Goal: Information Seeking & Learning: Learn about a topic

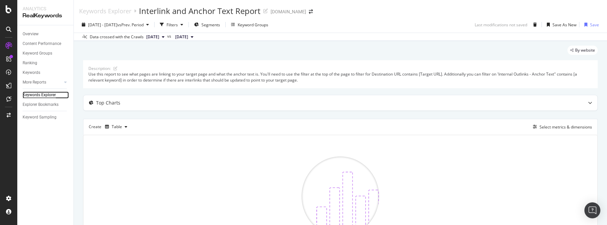
click at [43, 95] on div "Keywords Explorer" at bounding box center [39, 94] width 33 height 7
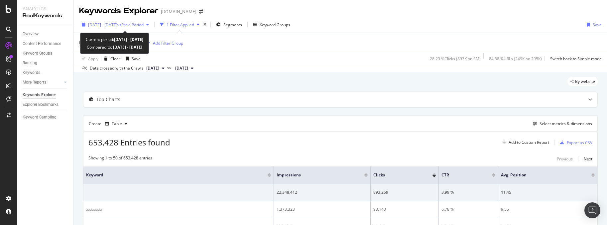
click at [149, 24] on icon "button" at bounding box center [147, 25] width 3 height 4
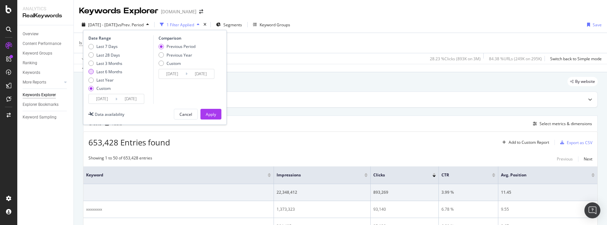
click at [92, 73] on div "Last 6 Months" at bounding box center [90, 71] width 5 height 5
type input "[DATE]"
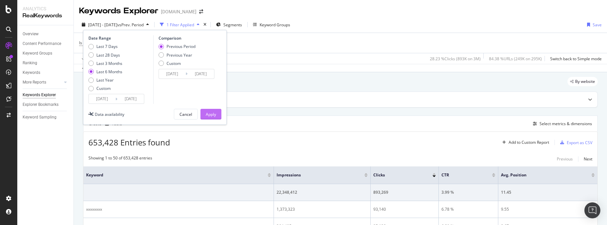
click at [215, 116] on div "Apply" at bounding box center [211, 114] width 10 height 6
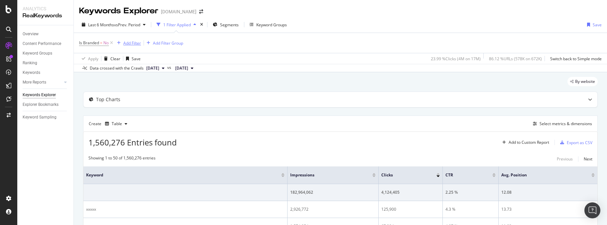
click at [136, 42] on div "Add Filter" at bounding box center [132, 43] width 18 height 6
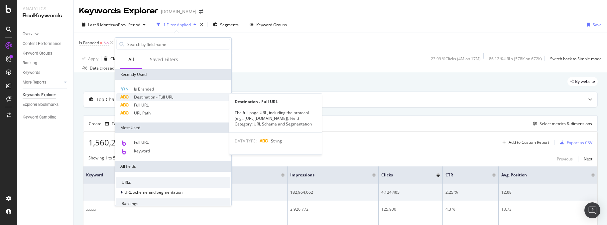
click at [154, 95] on span "Destination - Full URL" at bounding box center [153, 97] width 39 height 6
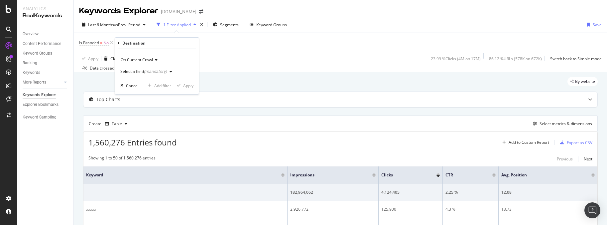
click at [170, 70] on icon "button" at bounding box center [171, 71] width 3 height 4
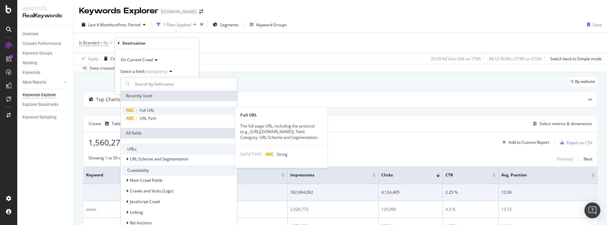
click at [154, 109] on span "Full URL" at bounding box center [147, 110] width 15 height 6
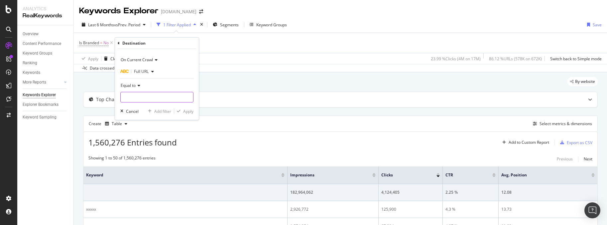
click at [164, 97] on input "text" at bounding box center [157, 97] width 72 height 11
paste input "[URL][DOMAIN_NAME]"
type input "[URL][DOMAIN_NAME]"
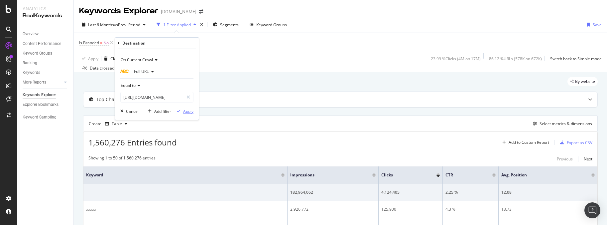
click at [190, 111] on div "Apply" at bounding box center [188, 111] width 10 height 6
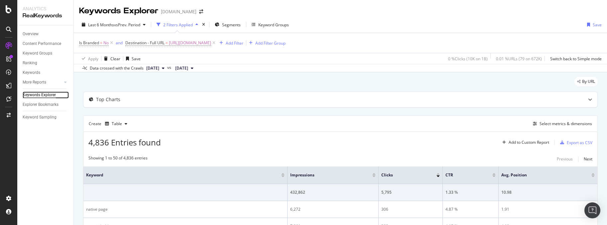
click at [27, 95] on div "Keywords Explorer" at bounding box center [39, 94] width 33 height 7
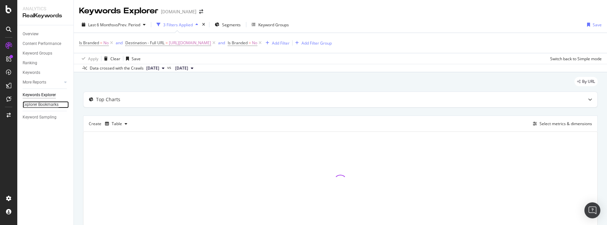
click at [51, 104] on div "Explorer Bookmarks" at bounding box center [41, 104] width 36 height 7
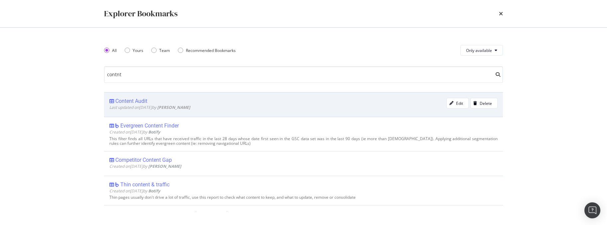
type input "contnt"
click at [141, 101] on div "Content Audit" at bounding box center [131, 101] width 32 height 7
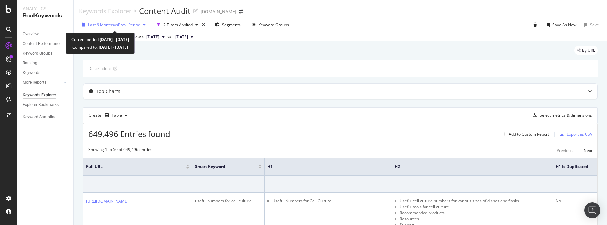
click at [146, 24] on icon "button" at bounding box center [144, 25] width 3 height 4
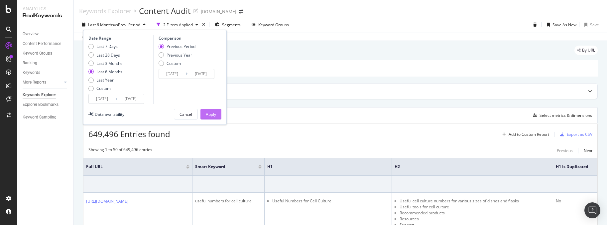
click at [212, 112] on div "Apply" at bounding box center [211, 114] width 10 height 6
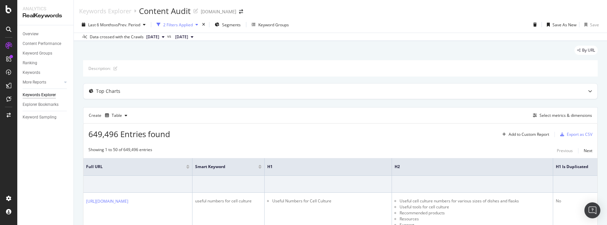
click at [178, 25] on div "2 Filters Applied" at bounding box center [178, 25] width 30 height 6
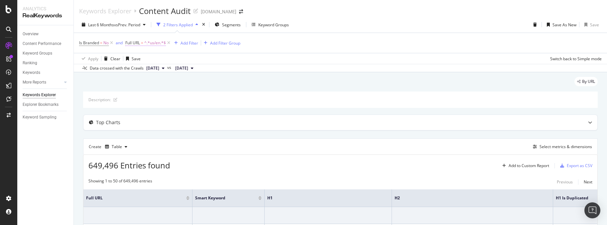
click at [158, 44] on span "^.*us/en.*$" at bounding box center [155, 42] width 22 height 9
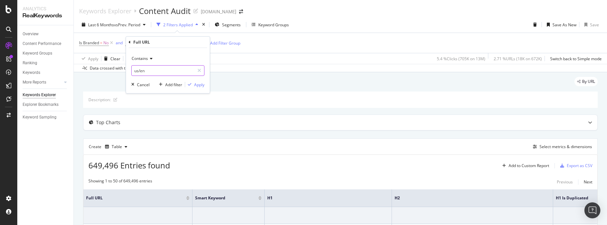
click at [154, 70] on input "us/en" at bounding box center [163, 70] width 63 height 11
paste input "[URL][DOMAIN_NAME]"
type input "[URL][DOMAIN_NAME]"
click at [201, 84] on div "Apply" at bounding box center [199, 85] width 10 height 6
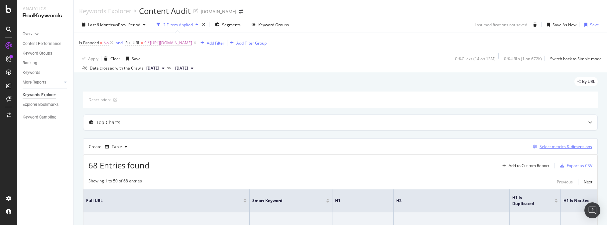
click at [568, 148] on div "Select metrics & dimensions" at bounding box center [566, 147] width 53 height 6
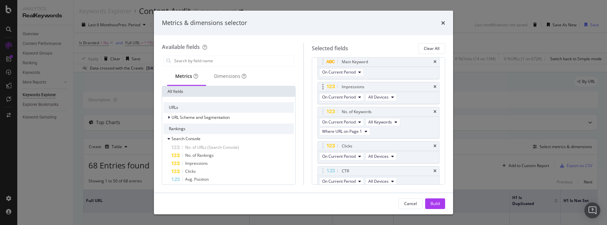
scroll to position [37, 0]
click at [433, 89] on icon "times" at bounding box center [434, 90] width 3 height 4
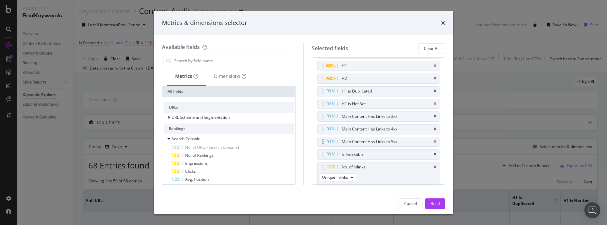
scroll to position [178, 0]
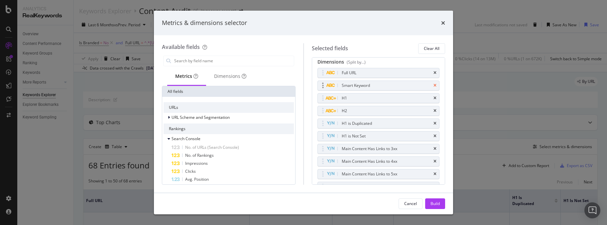
click at [433, 84] on icon "times" at bounding box center [434, 85] width 3 height 4
click at [433, 86] on icon "times" at bounding box center [434, 85] width 3 height 4
click at [433, 97] on icon "times" at bounding box center [434, 98] width 3 height 4
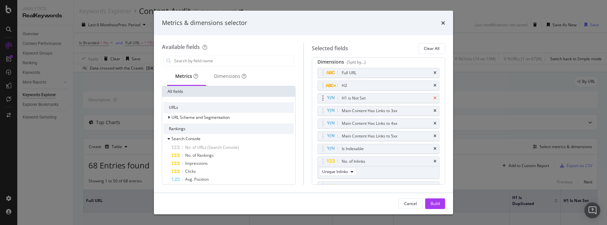
click at [433, 98] on icon "times" at bounding box center [434, 98] width 3 height 4
click at [433, 99] on icon "times" at bounding box center [434, 98] width 3 height 4
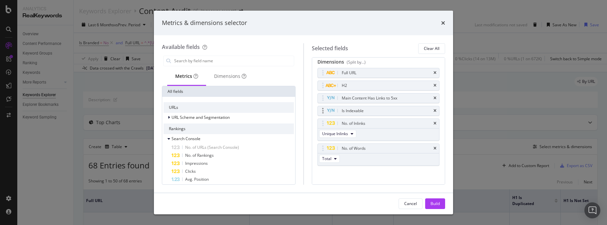
click at [431, 107] on div "Is Indexable" at bounding box center [379, 110] width 122 height 9
click at [433, 99] on icon "times" at bounding box center [434, 98] width 3 height 4
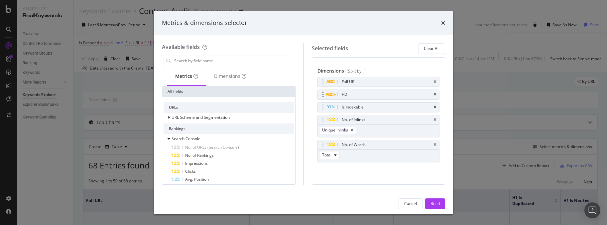
scroll to position [169, 0]
click at [433, 146] on icon "times" at bounding box center [434, 145] width 3 height 4
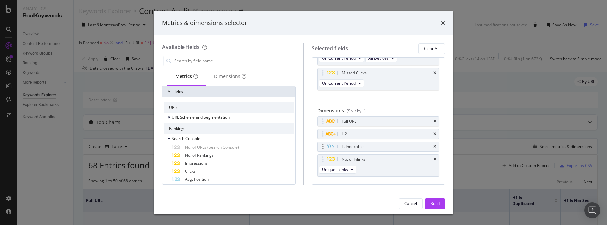
scroll to position [131, 0]
click at [433, 132] on icon "times" at bounding box center [434, 132] width 3 height 4
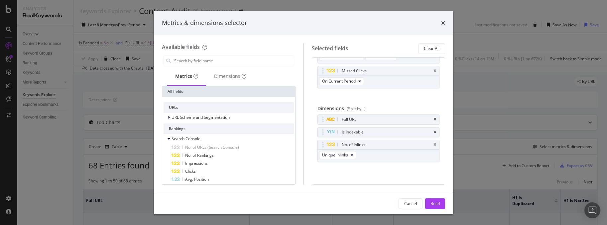
scroll to position [131, 0]
click at [433, 144] on icon "times" at bounding box center [434, 145] width 3 height 4
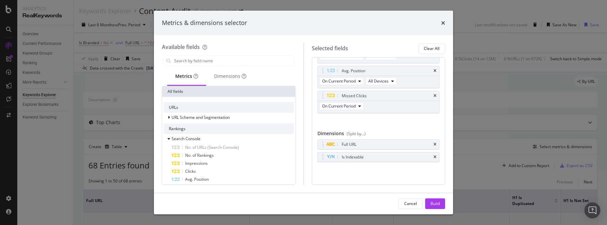
scroll to position [106, 0]
drag, startPoint x: 430, startPoint y: 203, endPoint x: 439, endPoint y: 199, distance: 9.8
click at [431, 203] on div "Build" at bounding box center [434, 203] width 9 height 6
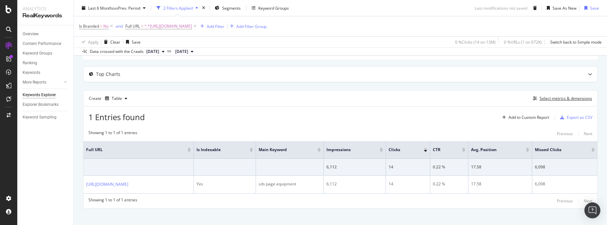
scroll to position [61, 0]
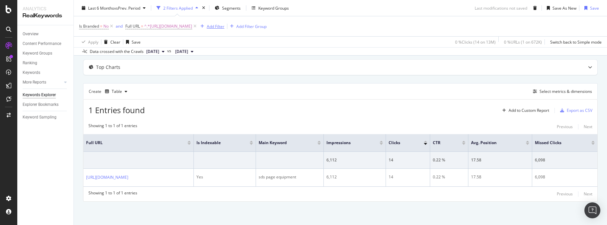
click at [224, 27] on div "Add Filter" at bounding box center [216, 26] width 18 height 6
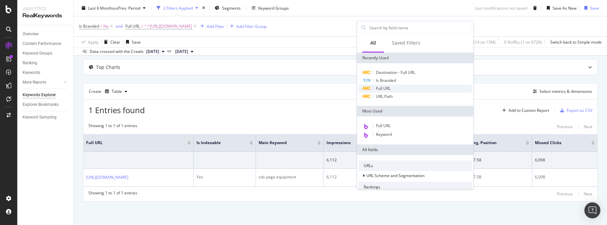
click at [389, 88] on span "Full URL" at bounding box center [383, 88] width 15 height 6
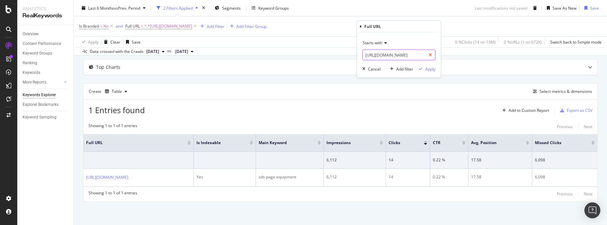
click at [431, 55] on icon at bounding box center [430, 55] width 4 height 5
click at [424, 55] on input "[URL][DOMAIN_NAME]" at bounding box center [399, 55] width 72 height 11
paste input "[URL][DOMAIN_NAME]"
type input "[URL][DOMAIN_NAME]"
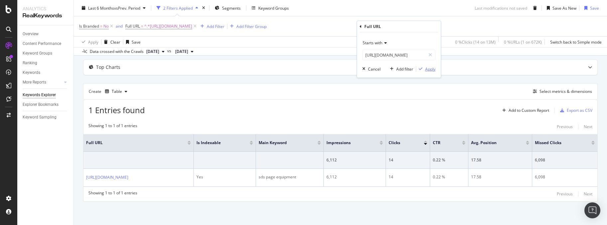
scroll to position [0, 0]
click at [430, 70] on div "Apply" at bounding box center [430, 69] width 10 height 6
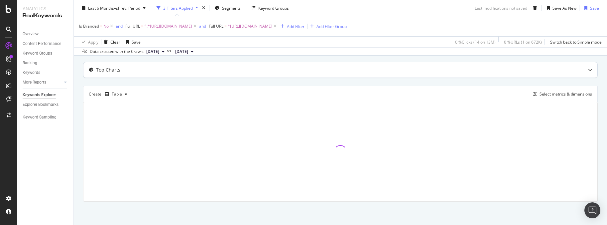
scroll to position [62, 0]
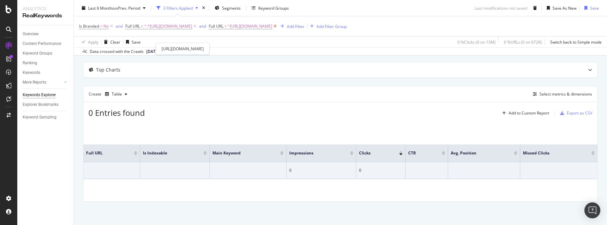
click at [278, 30] on icon at bounding box center [275, 26] width 6 height 7
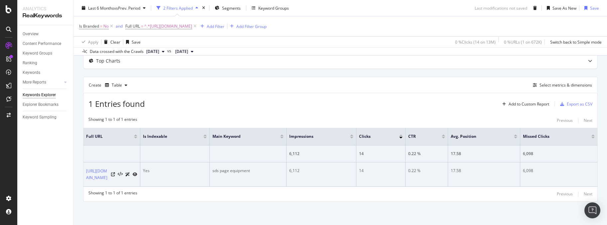
scroll to position [10, 0]
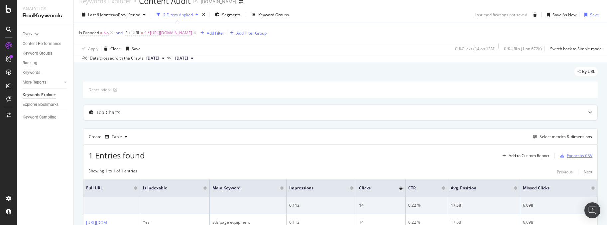
click at [578, 155] on div "Export as CSV" at bounding box center [580, 156] width 26 height 6
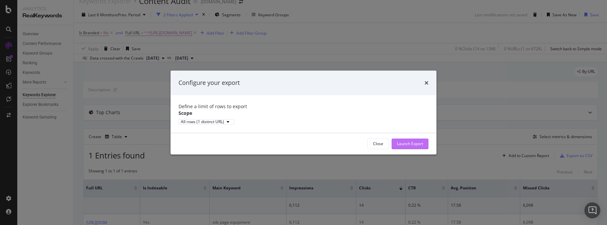
click at [417, 146] on div "Launch Export" at bounding box center [410, 144] width 26 height 6
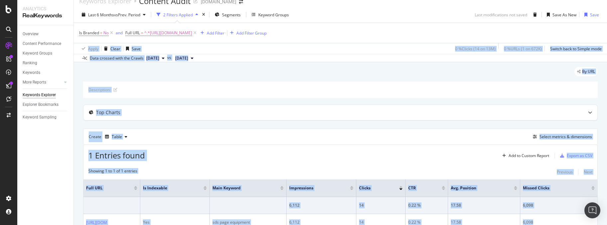
scroll to position [0, 0]
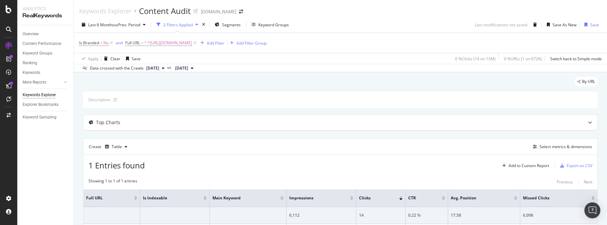
click at [185, 0] on html "Analytics RealKeywords Overview Content Performance Keyword Groups Ranking Keyw…" at bounding box center [303, 112] width 607 height 225
click at [570, 145] on div "Select metrics & dimensions" at bounding box center [566, 147] width 53 height 6
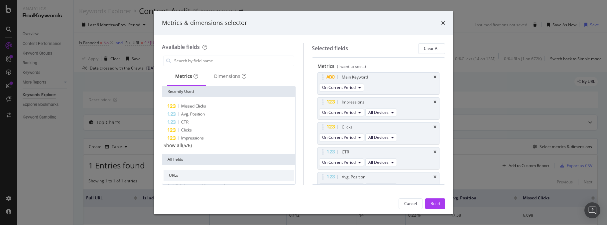
scroll to position [106, 0]
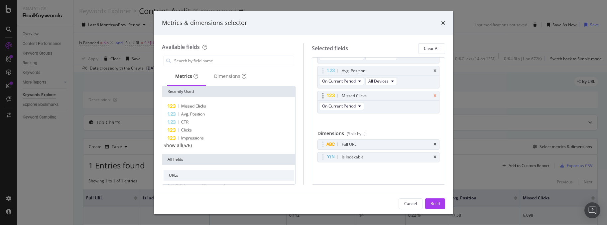
click at [433, 95] on icon "times" at bounding box center [434, 96] width 3 height 4
click at [433, 204] on div "Build" at bounding box center [434, 203] width 9 height 6
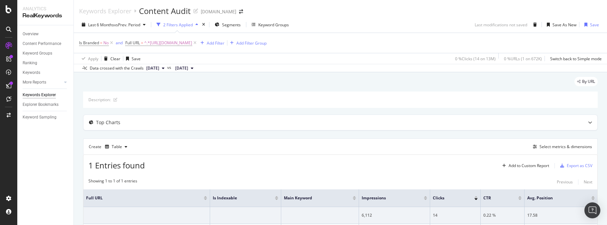
click at [481, 179] on div "Showing 1 to 1 of 1 entries Previous Next" at bounding box center [340, 182] width 514 height 8
click at [192, 44] on span "^.*[URL][DOMAIN_NAME]" at bounding box center [168, 42] width 48 height 9
click at [200, 70] on icon at bounding box center [199, 70] width 4 height 5
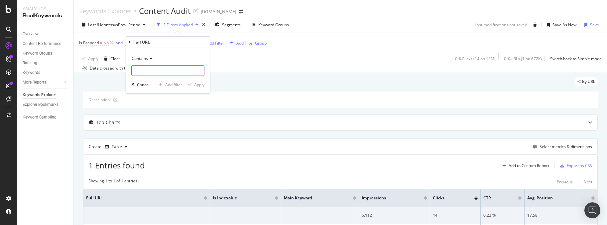
click at [196, 70] on input "[URL][DOMAIN_NAME]" at bounding box center [168, 70] width 72 height 11
paste input "[URL][DOMAIN_NAME]"
type input "[URL][DOMAIN_NAME]"
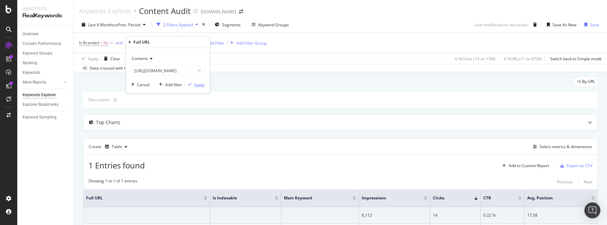
click at [202, 85] on div "Apply" at bounding box center [199, 85] width 10 height 6
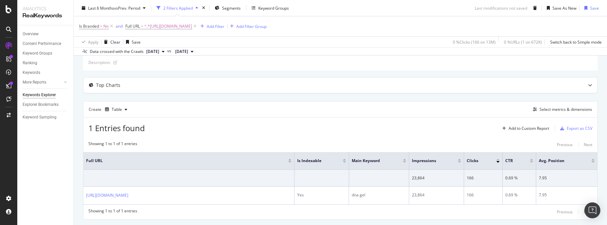
scroll to position [61, 0]
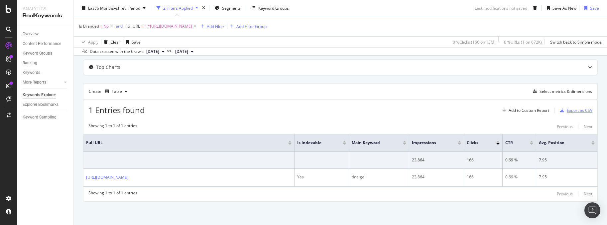
click at [575, 107] on div "Export as CSV" at bounding box center [580, 110] width 26 height 6
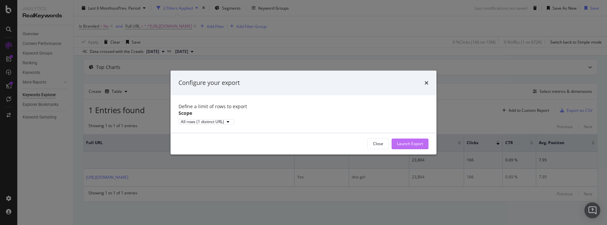
click at [414, 146] on div "Launch Export" at bounding box center [410, 144] width 26 height 6
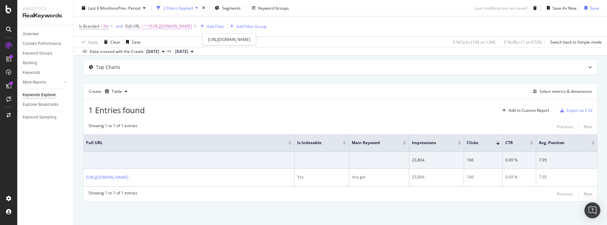
click at [192, 27] on span "^.*[URL][DOMAIN_NAME]" at bounding box center [168, 26] width 48 height 9
click at [196, 55] on div at bounding box center [199, 54] width 10 height 11
click at [194, 54] on input "[URL][DOMAIN_NAME]" at bounding box center [168, 54] width 72 height 11
paste input "[URL][DOMAIN_NAME]"
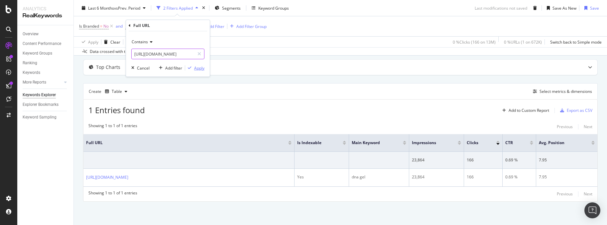
type input "[URL][DOMAIN_NAME]"
click at [199, 68] on div "Apply" at bounding box center [199, 68] width 10 height 6
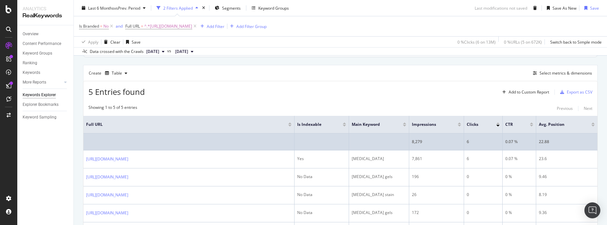
scroll to position [62, 0]
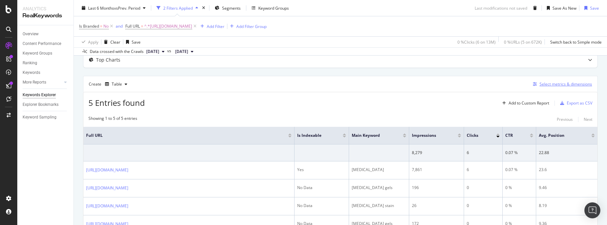
click at [563, 85] on div "Select metrics & dimensions" at bounding box center [566, 84] width 53 height 6
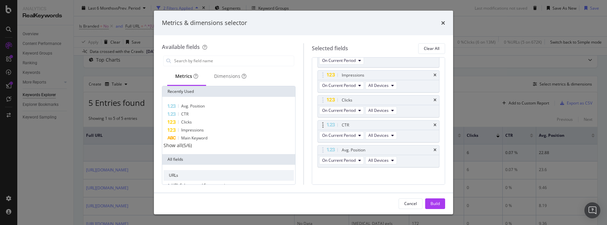
scroll to position [81, 0]
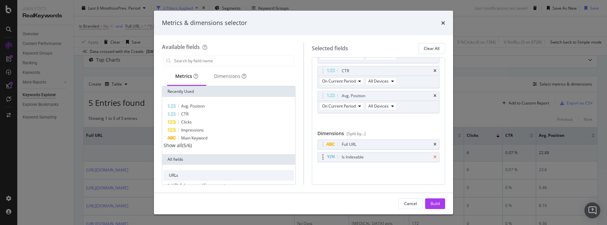
click at [433, 157] on icon "times" at bounding box center [434, 157] width 3 height 4
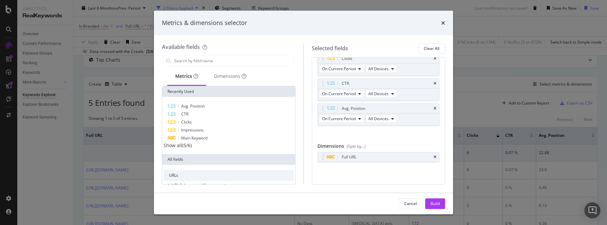
scroll to position [68, 0]
click at [436, 206] on div "Build" at bounding box center [434, 203] width 9 height 6
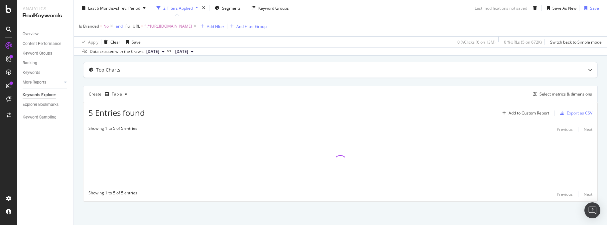
scroll to position [53, 0]
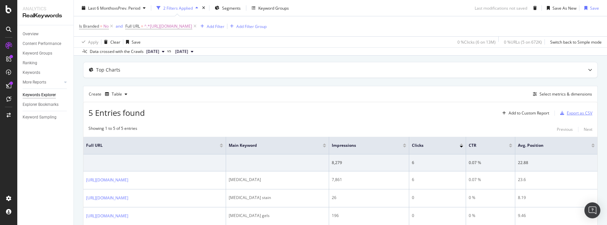
click at [582, 113] on div "Export as CSV" at bounding box center [580, 113] width 26 height 6
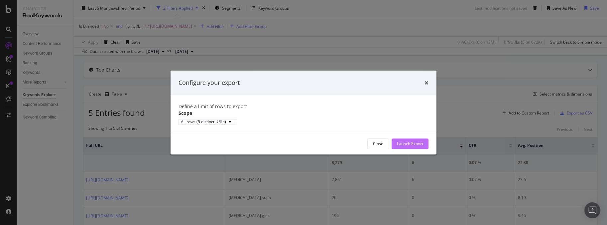
click at [421, 146] on div "Launch Export" at bounding box center [410, 144] width 26 height 6
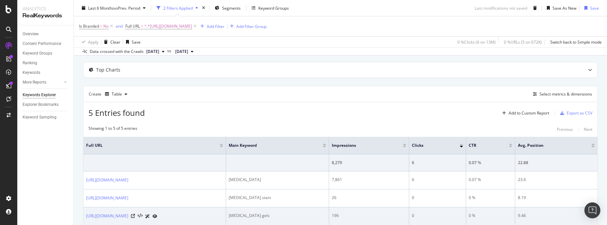
click at [409, 222] on td "196" at bounding box center [369, 216] width 80 height 18
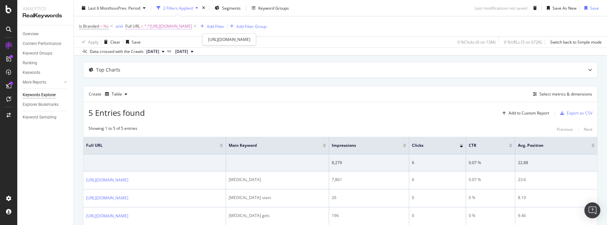
click at [192, 26] on span "^.*[URL][DOMAIN_NAME]" at bounding box center [168, 26] width 48 height 9
click at [201, 54] on icon at bounding box center [199, 54] width 4 height 5
click at [194, 54] on input "[URL][DOMAIN_NAME]" at bounding box center [168, 54] width 72 height 11
paste input "[URL][DOMAIN_NAME]"
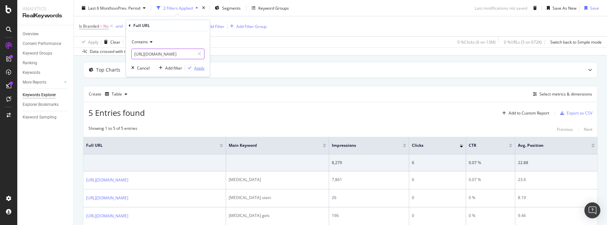
type input "[URL][DOMAIN_NAME]"
click at [198, 66] on div "Apply" at bounding box center [199, 68] width 10 height 6
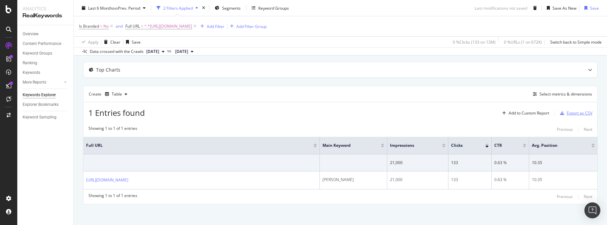
click at [581, 113] on div "Export as CSV" at bounding box center [580, 113] width 26 height 6
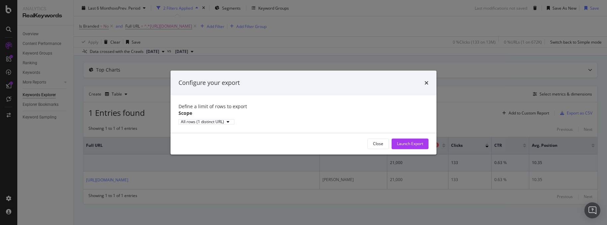
click at [415, 146] on div "Launch Export" at bounding box center [410, 144] width 26 height 6
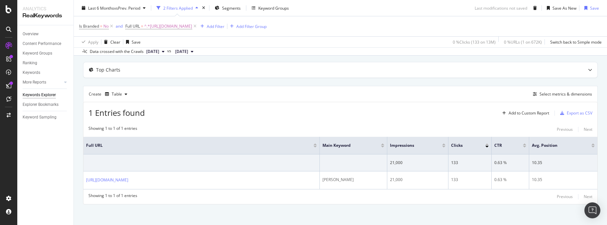
click at [394, 213] on div "By URL Description: Top Charts Create Table Select metrics & dimensions 1 Entri…" at bounding box center [340, 123] width 533 height 207
click at [192, 27] on span "^.*[URL][DOMAIN_NAME]" at bounding box center [168, 26] width 48 height 9
click at [199, 53] on icon at bounding box center [199, 54] width 4 height 5
click at [197, 53] on input "[URL][DOMAIN_NAME]" at bounding box center [168, 54] width 72 height 11
paste input "[URL][DOMAIN_NAME]"
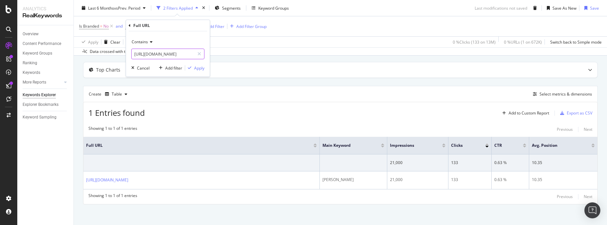
scroll to position [0, 303]
type input "[URL][DOMAIN_NAME]"
click at [201, 69] on div "Apply" at bounding box center [199, 68] width 10 height 6
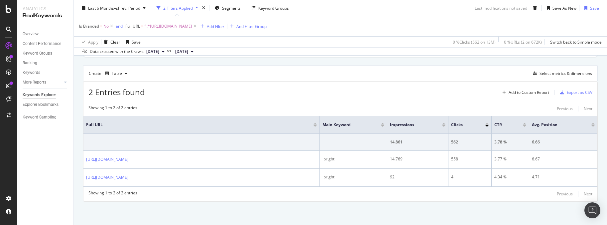
scroll to position [86, 0]
click at [574, 89] on div "Export as CSV" at bounding box center [580, 92] width 26 height 6
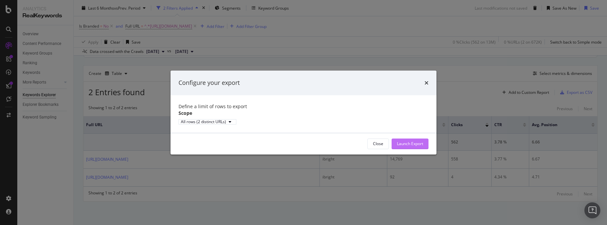
click at [416, 146] on div "Launch Export" at bounding box center [410, 144] width 26 height 6
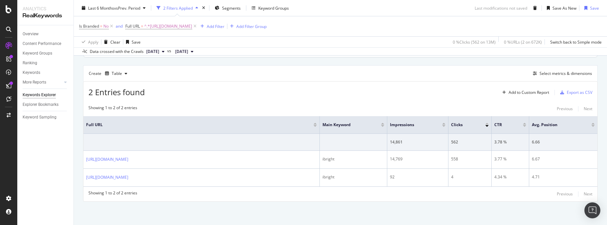
click at [276, 216] on div "By URL Description: Top Charts Create Table Select metrics & dimensions 2 Entri…" at bounding box center [340, 111] width 533 height 225
click at [192, 27] on span "^.*[URL][DOMAIN_NAME]" at bounding box center [168, 26] width 48 height 9
click at [199, 56] on icon at bounding box center [199, 54] width 4 height 5
click at [185, 55] on input "[URL][DOMAIN_NAME]" at bounding box center [168, 54] width 72 height 11
paste input "[URL][DOMAIN_NAME]"
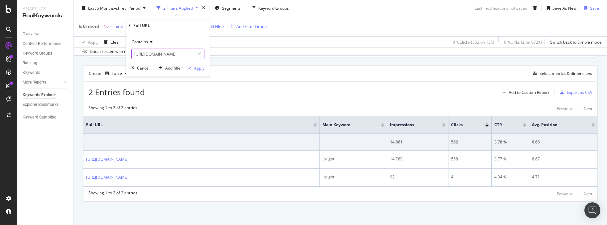
scroll to position [0, 207]
type input "[URL][DOMAIN_NAME]"
click at [201, 69] on div "Apply" at bounding box center [199, 68] width 10 height 6
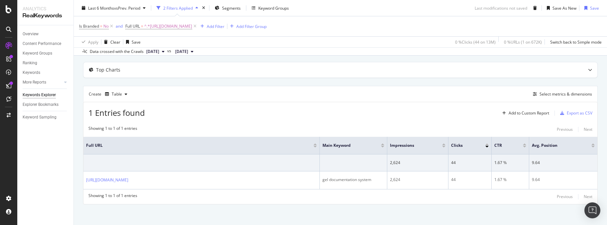
scroll to position [61, 0]
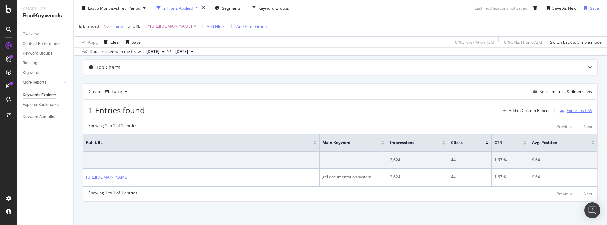
click at [582, 107] on div "Export as CSV" at bounding box center [580, 110] width 26 height 6
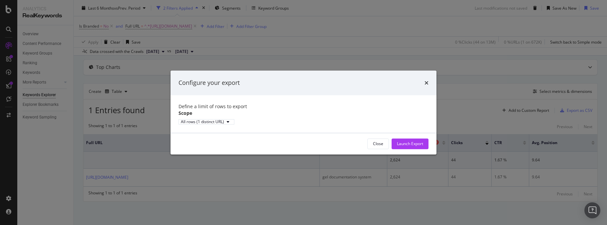
click at [424, 147] on button "Launch Export" at bounding box center [410, 143] width 37 height 11
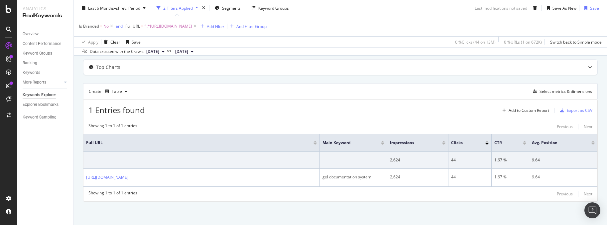
drag, startPoint x: 333, startPoint y: 216, endPoint x: 327, endPoint y: 209, distance: 9.4
click at [333, 216] on div "By URL Description: Top Charts Create Table Select metrics & dimensions 1 Entri…" at bounding box center [340, 120] width 533 height 207
